Goal: Transaction & Acquisition: Subscribe to service/newsletter

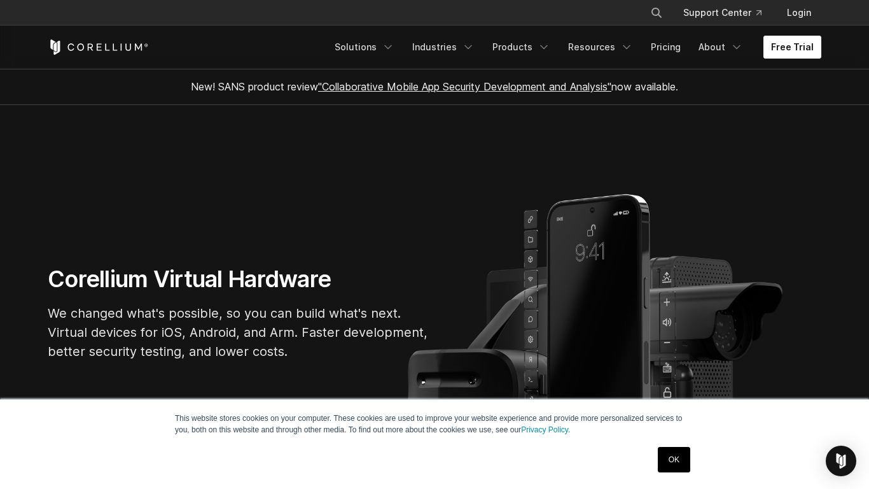
click at [781, 55] on link "Free Trial" at bounding box center [793, 47] width 58 height 23
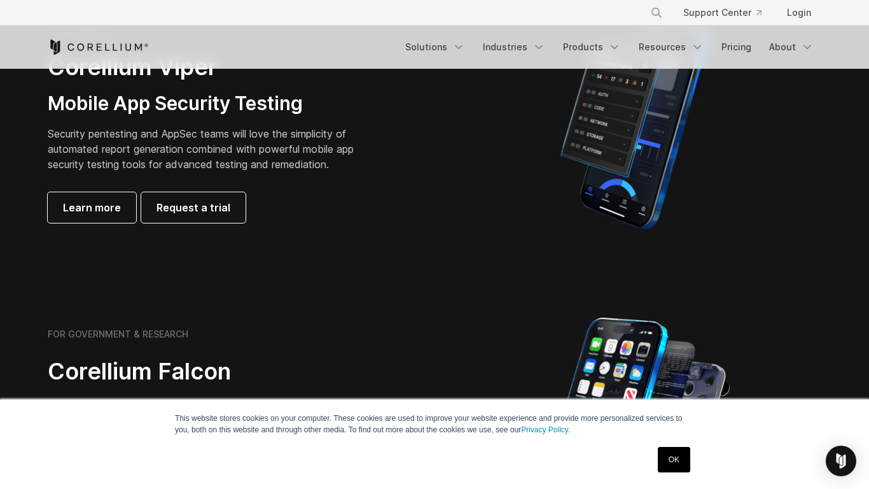
scroll to position [351, 0]
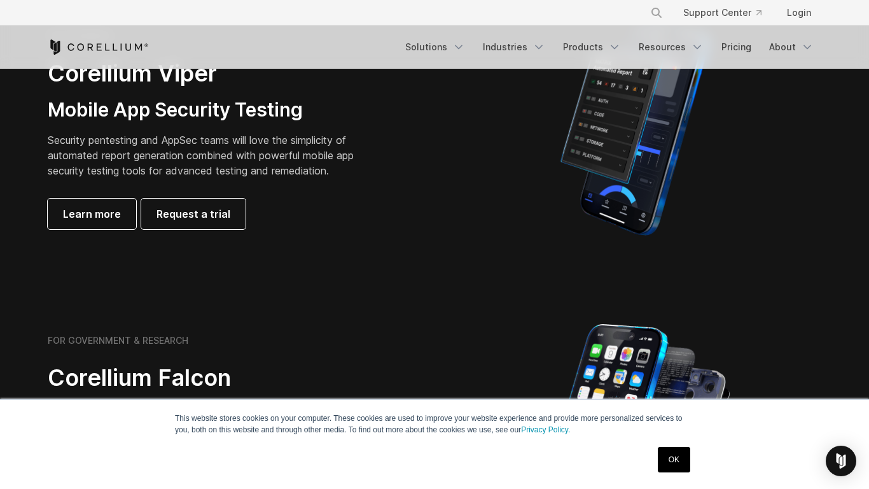
click at [236, 195] on div "FOR BUSINESS Corellium Viper Mobile App Security Testing Security pentesting an…" at bounding box center [226, 130] width 356 height 199
click at [227, 210] on link "Request a trial" at bounding box center [193, 214] width 104 height 31
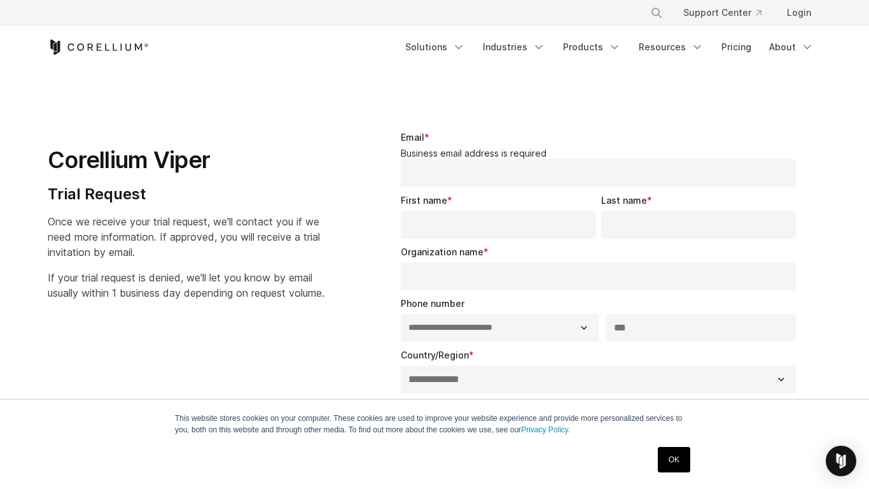
select select "**"
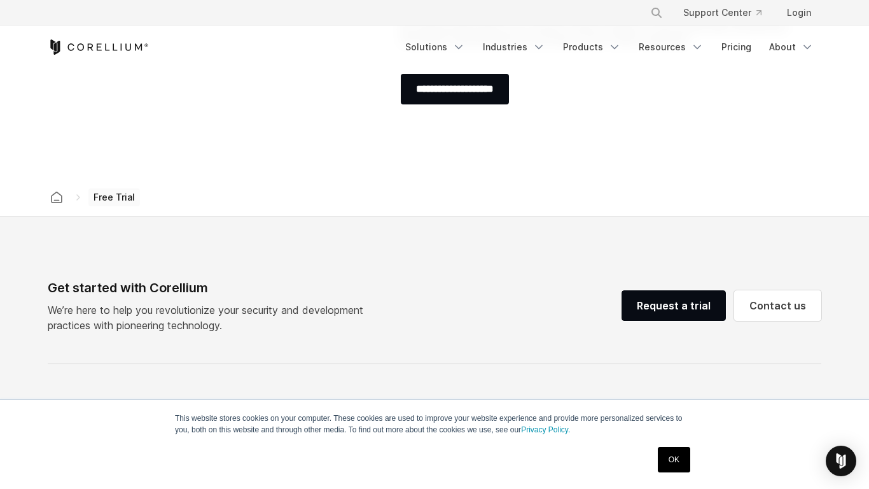
scroll to position [605, 0]
